Goal: Find specific page/section: Find specific page/section

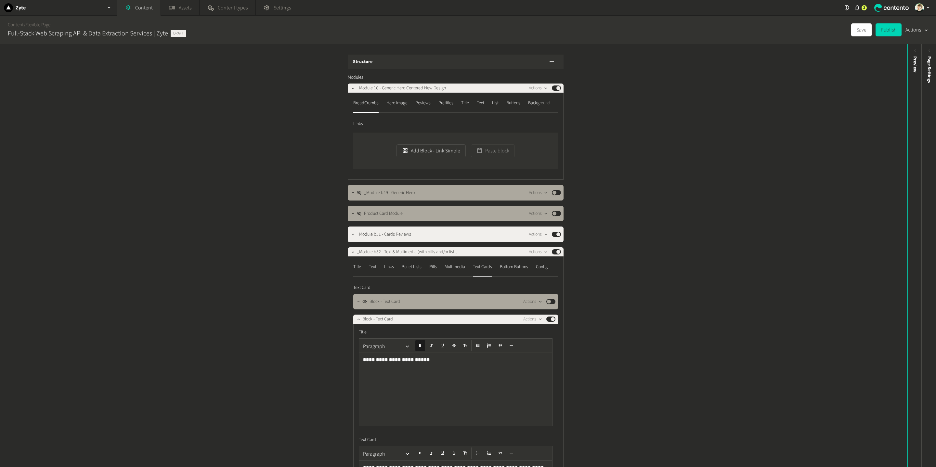
scroll to position [710, 0]
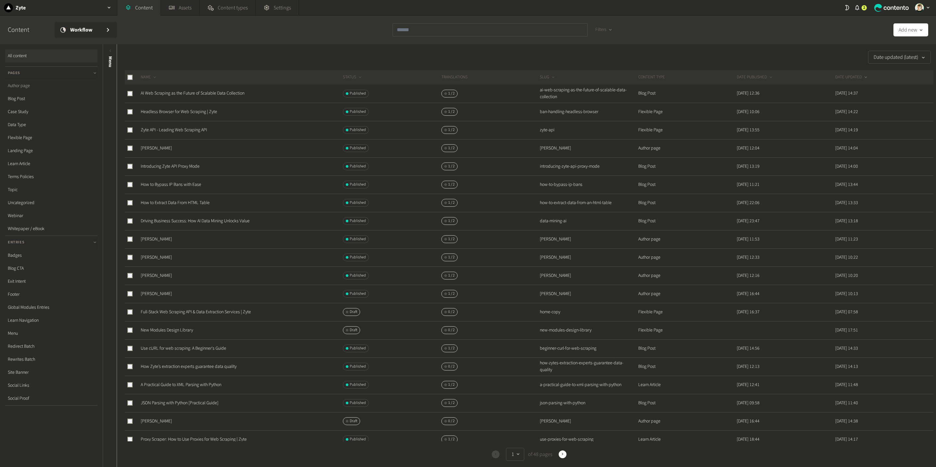
click at [26, 85] on link "Author page" at bounding box center [51, 85] width 92 height 13
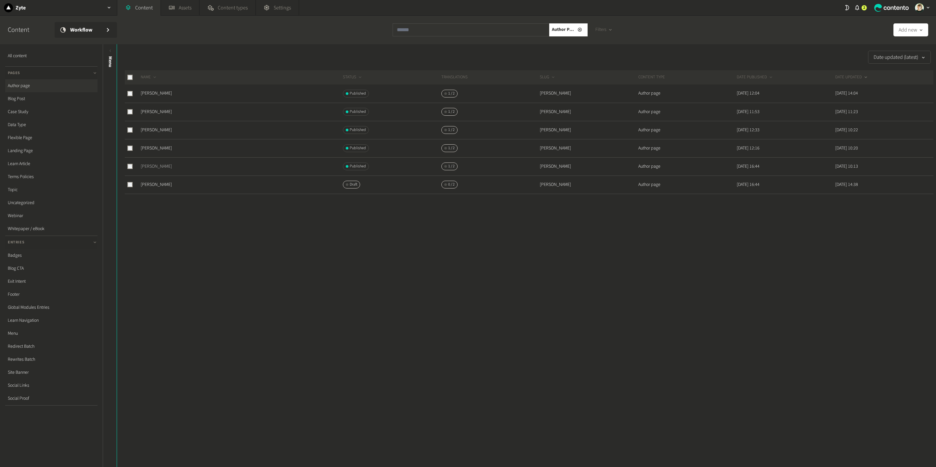
click at [159, 165] on link "Theresia Tanzil" at bounding box center [156, 166] width 31 height 7
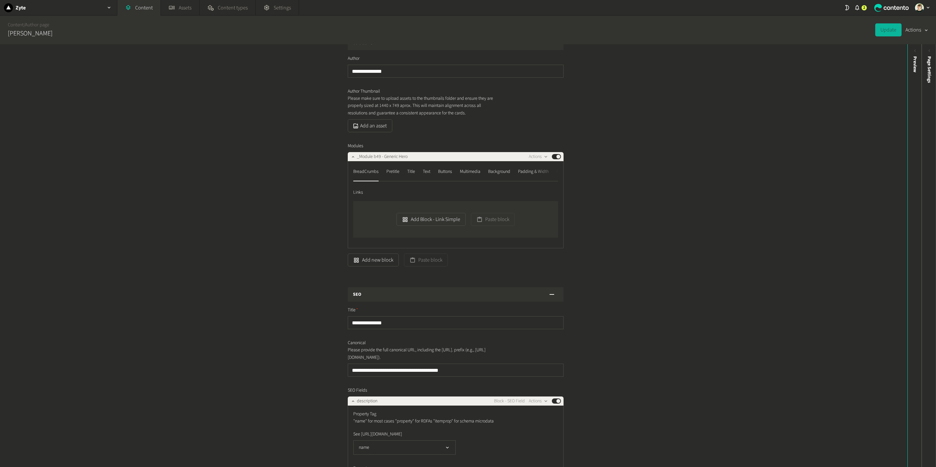
scroll to position [21, 0]
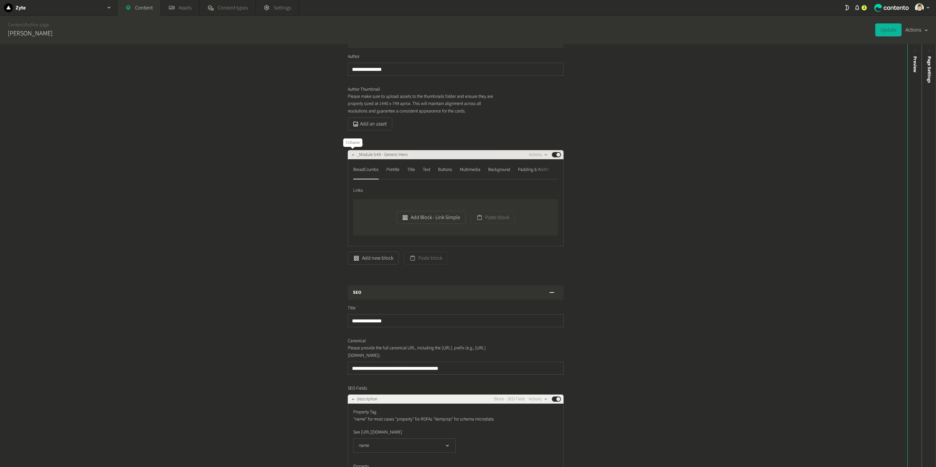
click at [352, 154] on icon "button" at bounding box center [353, 154] width 5 height 5
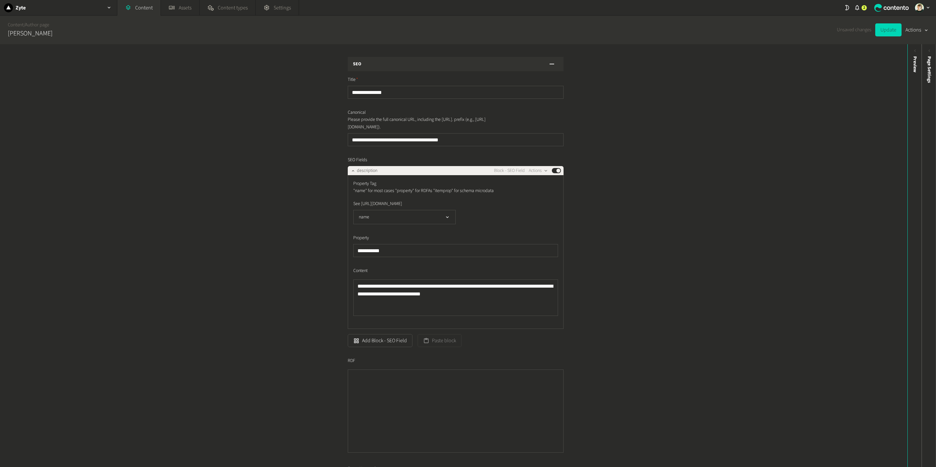
scroll to position [0, 0]
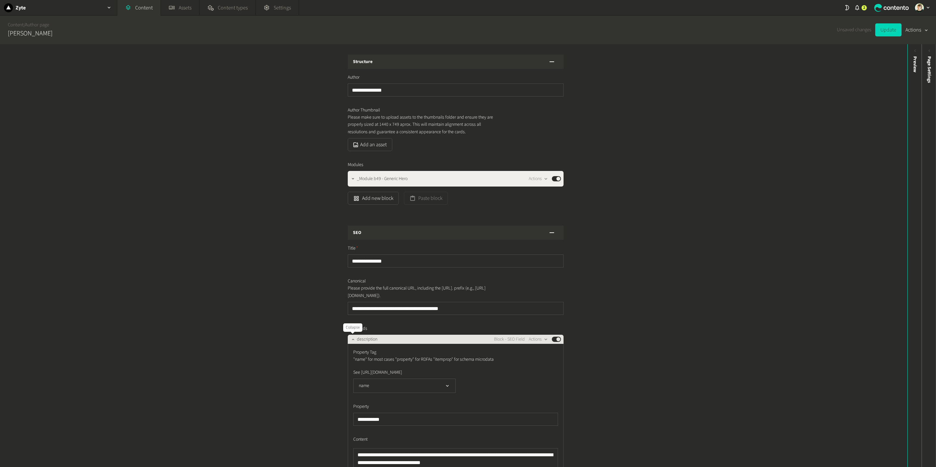
click at [352, 338] on icon "button" at bounding box center [353, 339] width 5 height 5
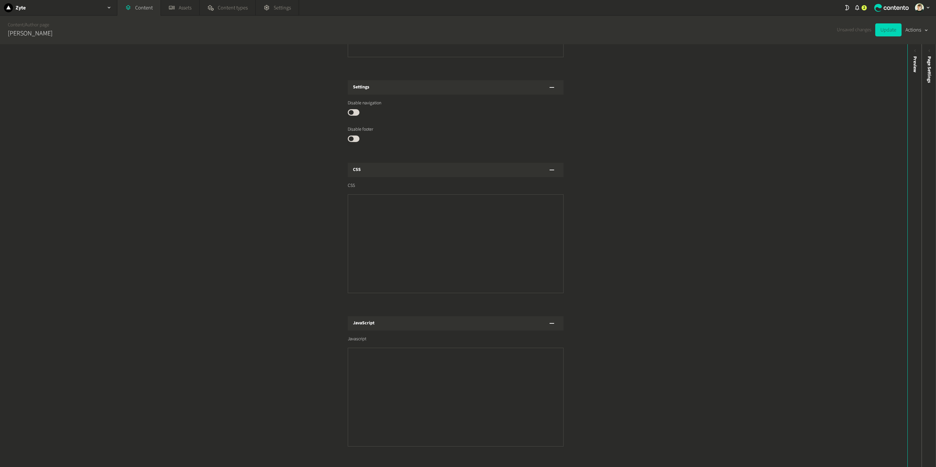
scroll to position [691, 0]
